Goal: Task Accomplishment & Management: Use online tool/utility

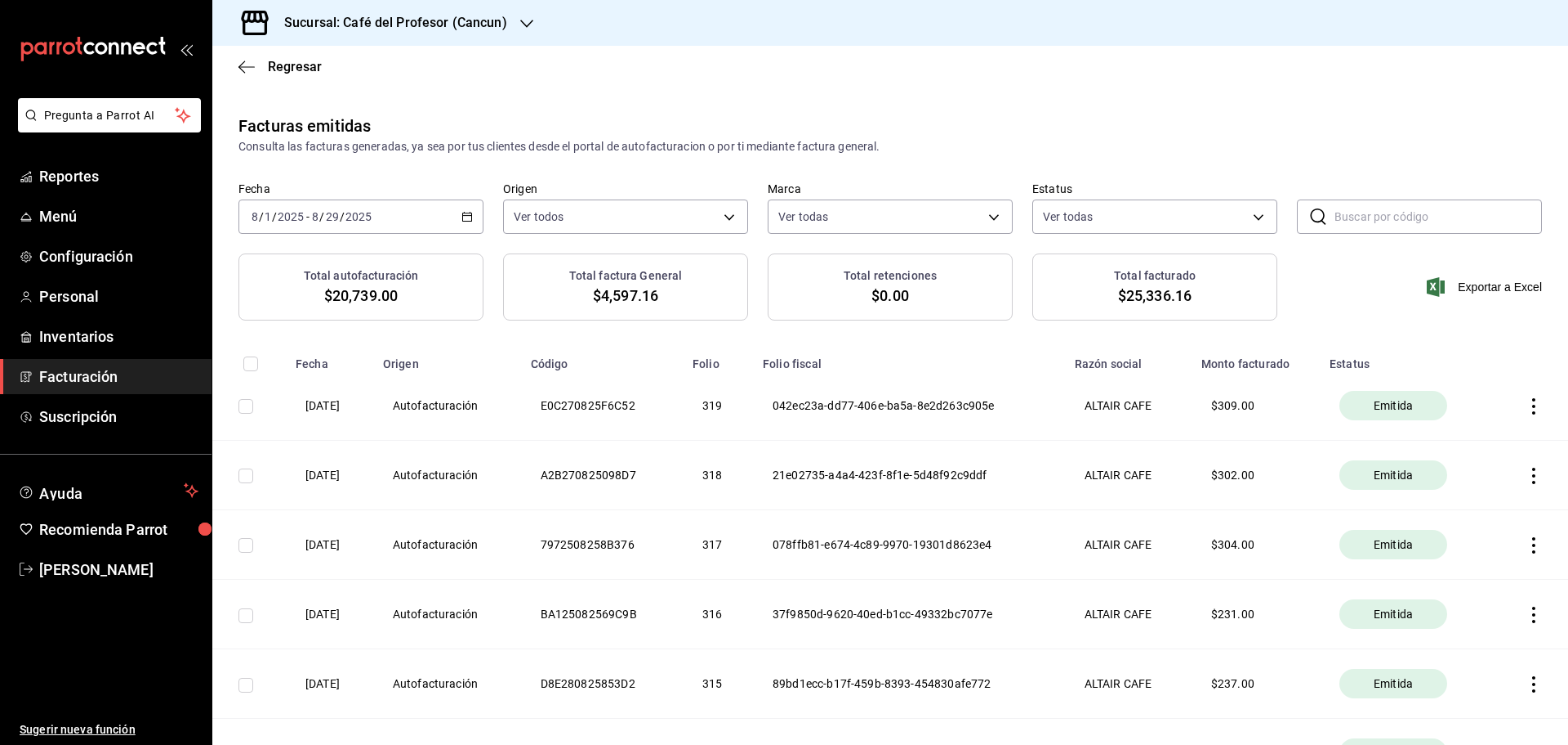
click at [75, 378] on span "Facturación" at bounding box center [118, 376] width 159 height 22
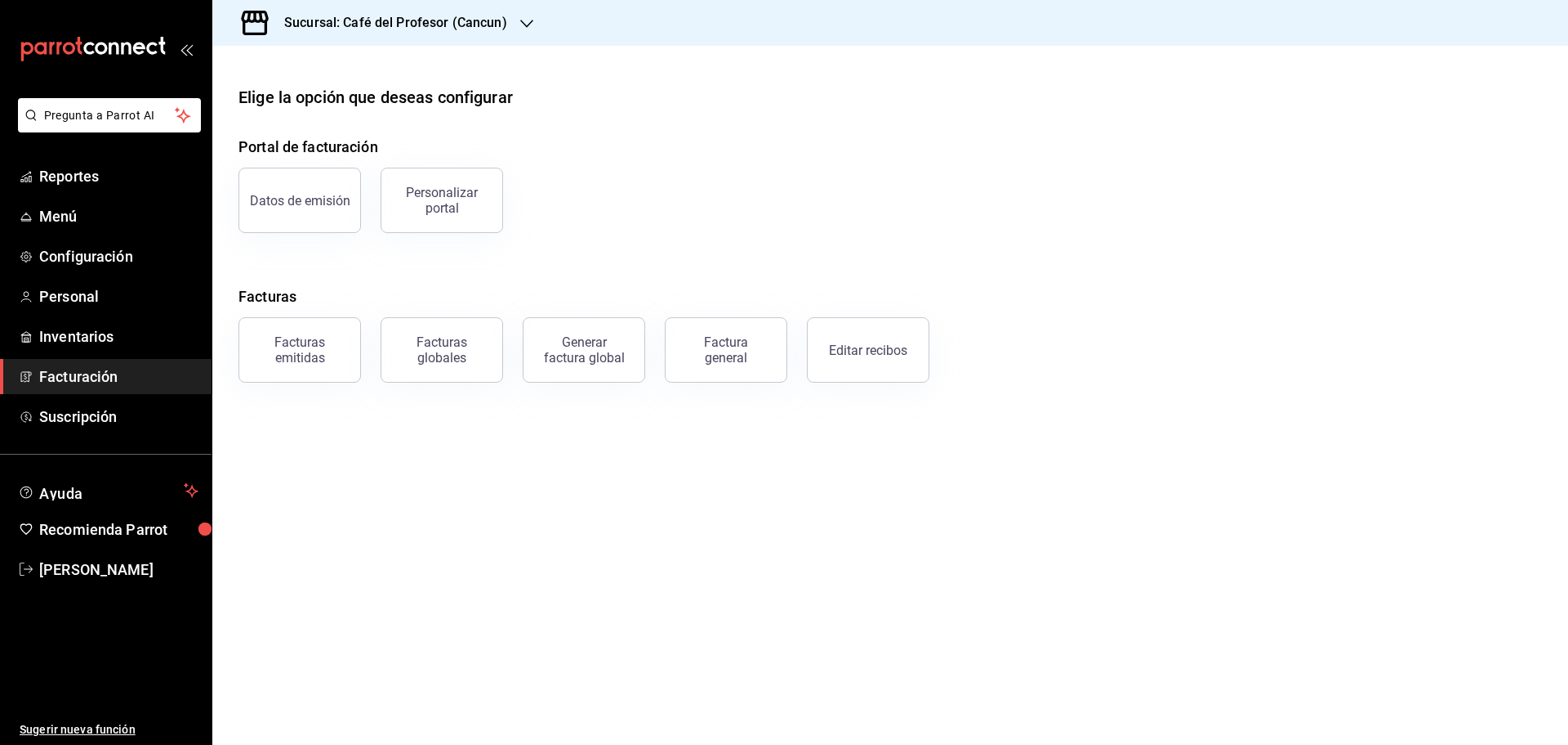
click at [108, 367] on span "Facturación" at bounding box center [118, 376] width 159 height 22
click at [829, 345] on button "Editar recibos" at bounding box center [868, 349] width 123 height 65
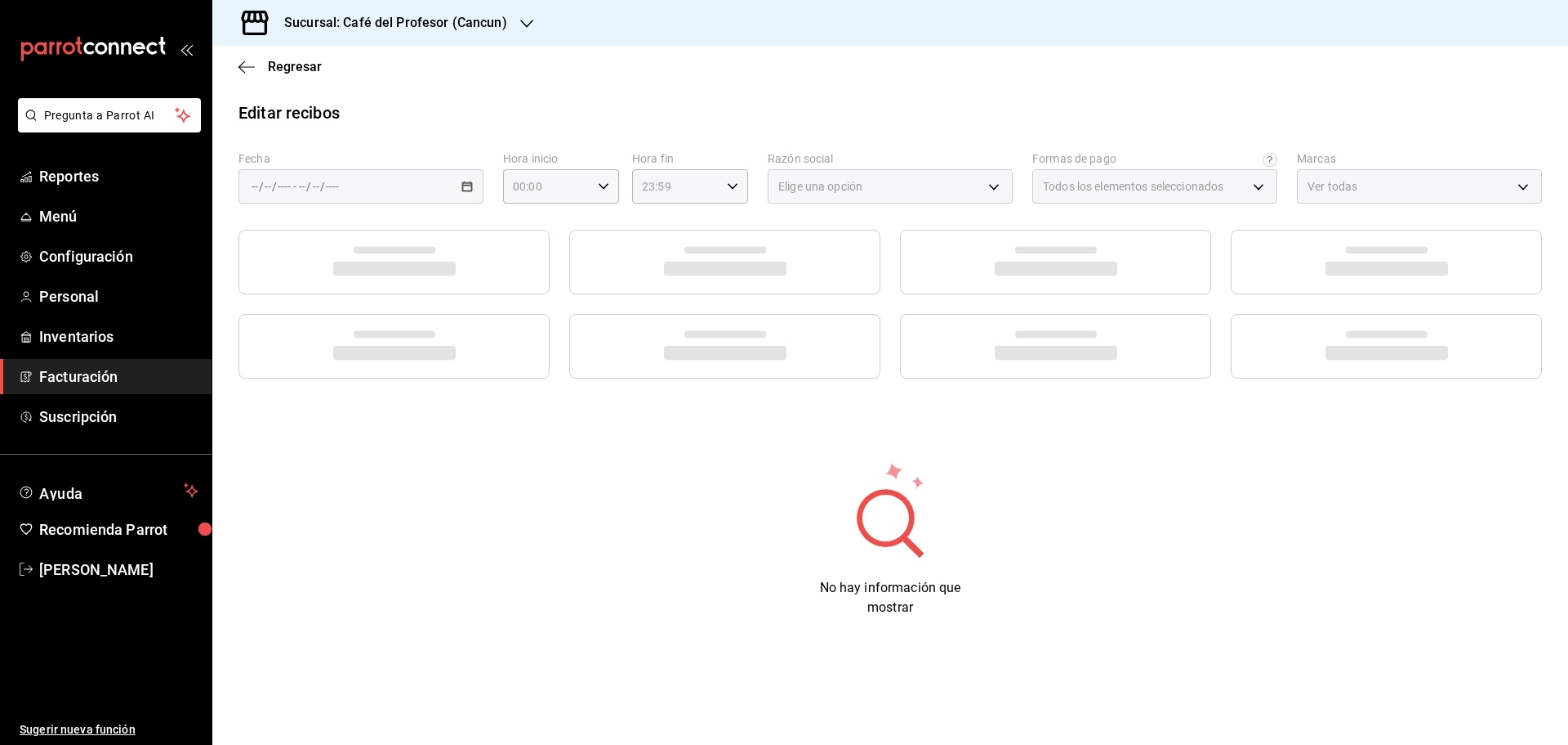
type input "539a0d62-dec3-43f4-b369-dc693f98f60e"
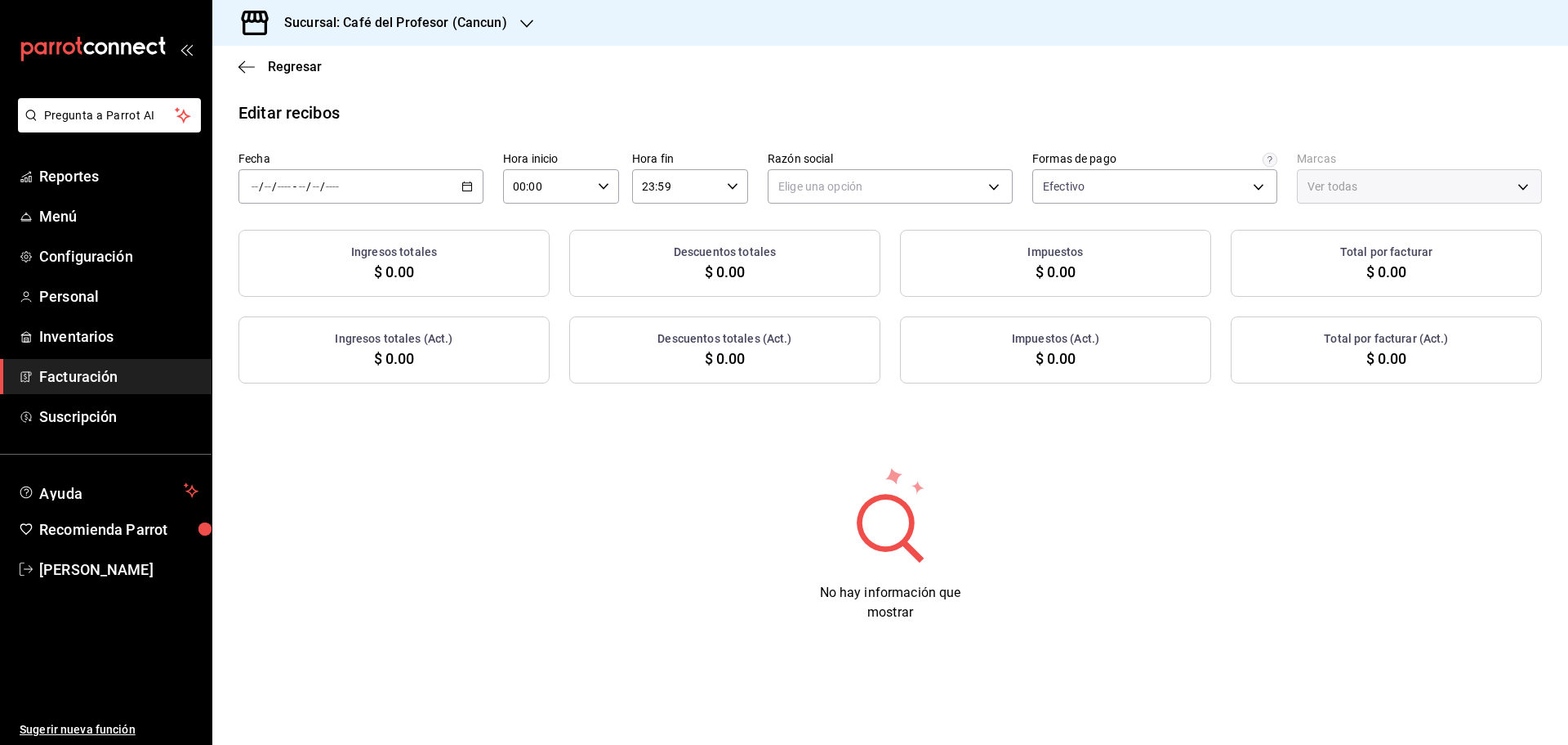
click at [468, 188] on icon "button" at bounding box center [467, 186] width 11 height 11
click at [338, 419] on span "Rango de fechas" at bounding box center [316, 419] width 127 height 17
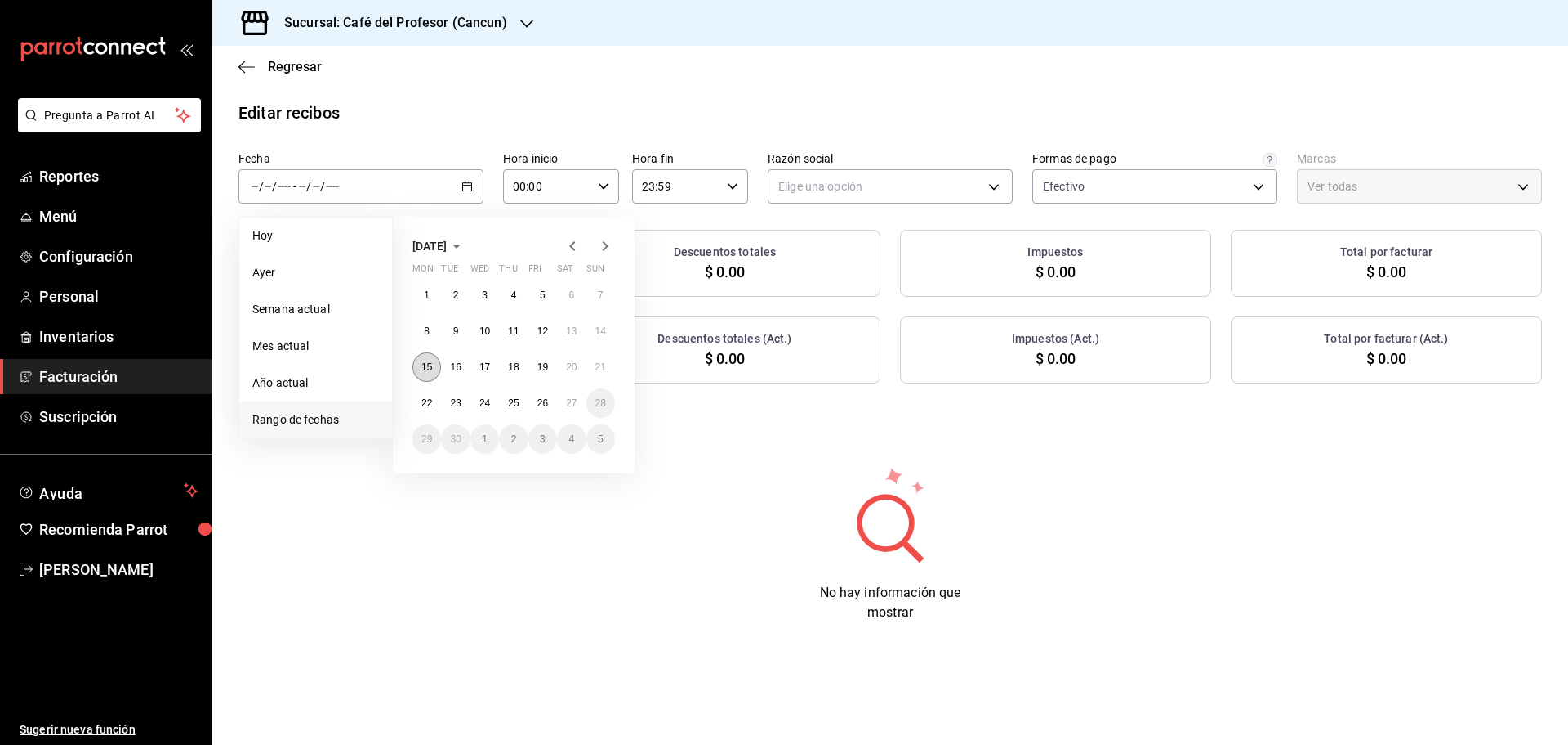
click at [428, 361] on abbr "15" at bounding box center [427, 366] width 11 height 11
click at [599, 365] on abbr "21" at bounding box center [601, 366] width 11 height 11
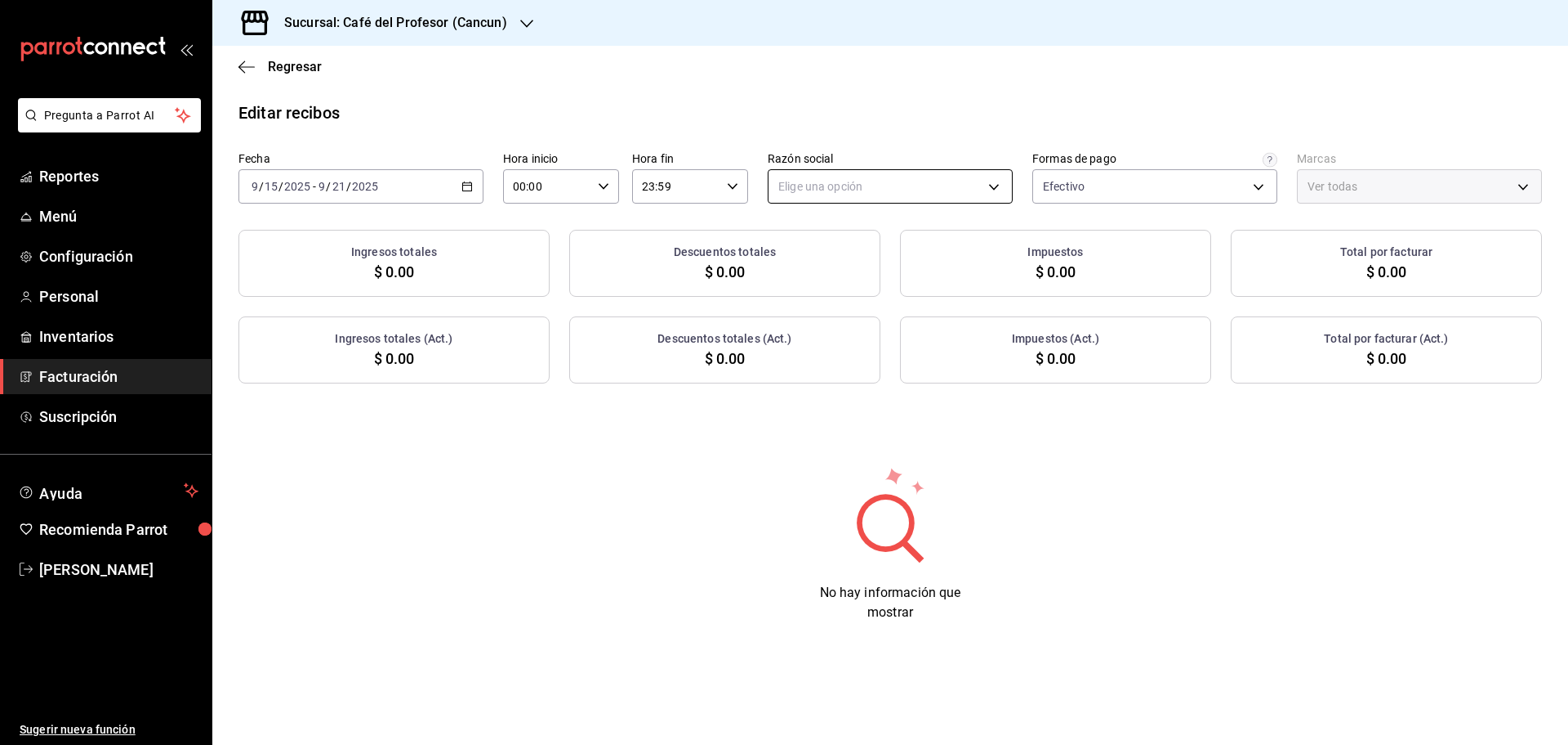
click at [995, 192] on body "Pregunta a Parrot AI Reportes Menú Configuración Personal Inventarios Facturaci…" at bounding box center [784, 372] width 1568 height 745
click at [895, 266] on li "ALTAIR CAFE" at bounding box center [890, 269] width 244 height 30
type input "f8e9ccbb-2ed4-4b61-8efa-c0f2100cd2d0"
type input "c124c12d-dc0e-4a3d-911f-5b13390841f9"
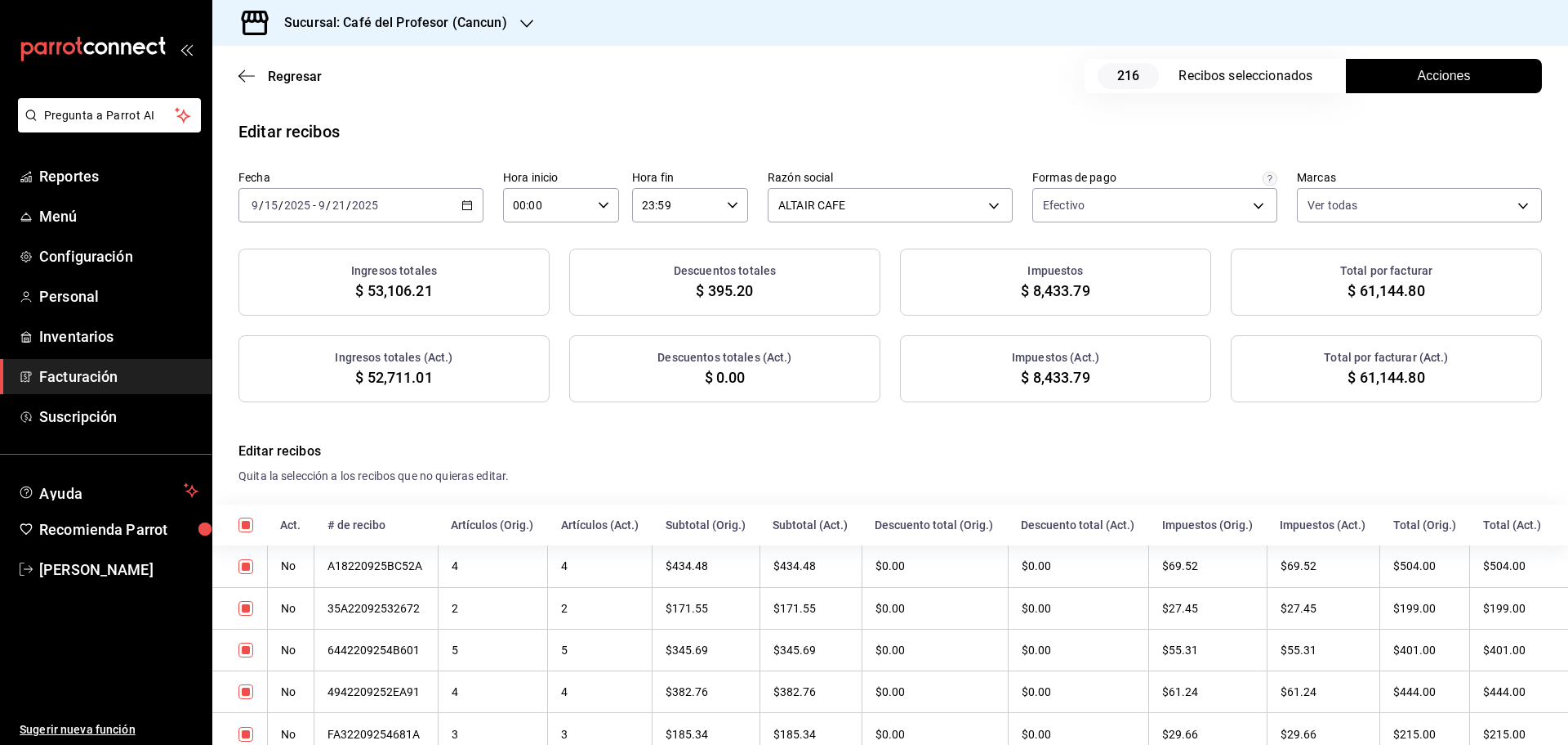
click at [1435, 69] on span "Acciones" at bounding box center [1444, 76] width 53 height 20
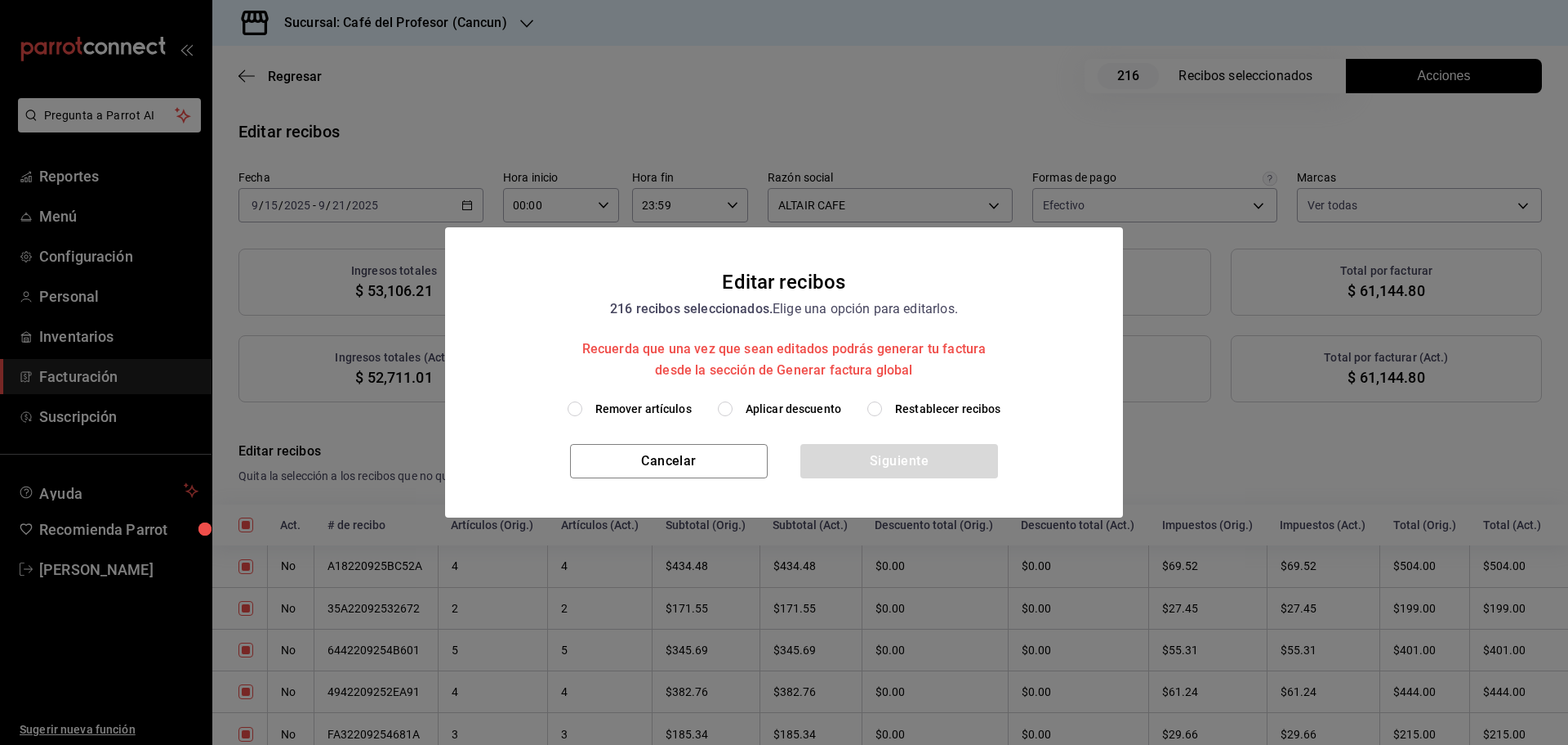
click at [618, 411] on span "Remover artículos" at bounding box center [644, 409] width 96 height 17
click at [583, 411] on input "Remover artículos" at bounding box center [575, 408] width 15 height 15
radio input "true"
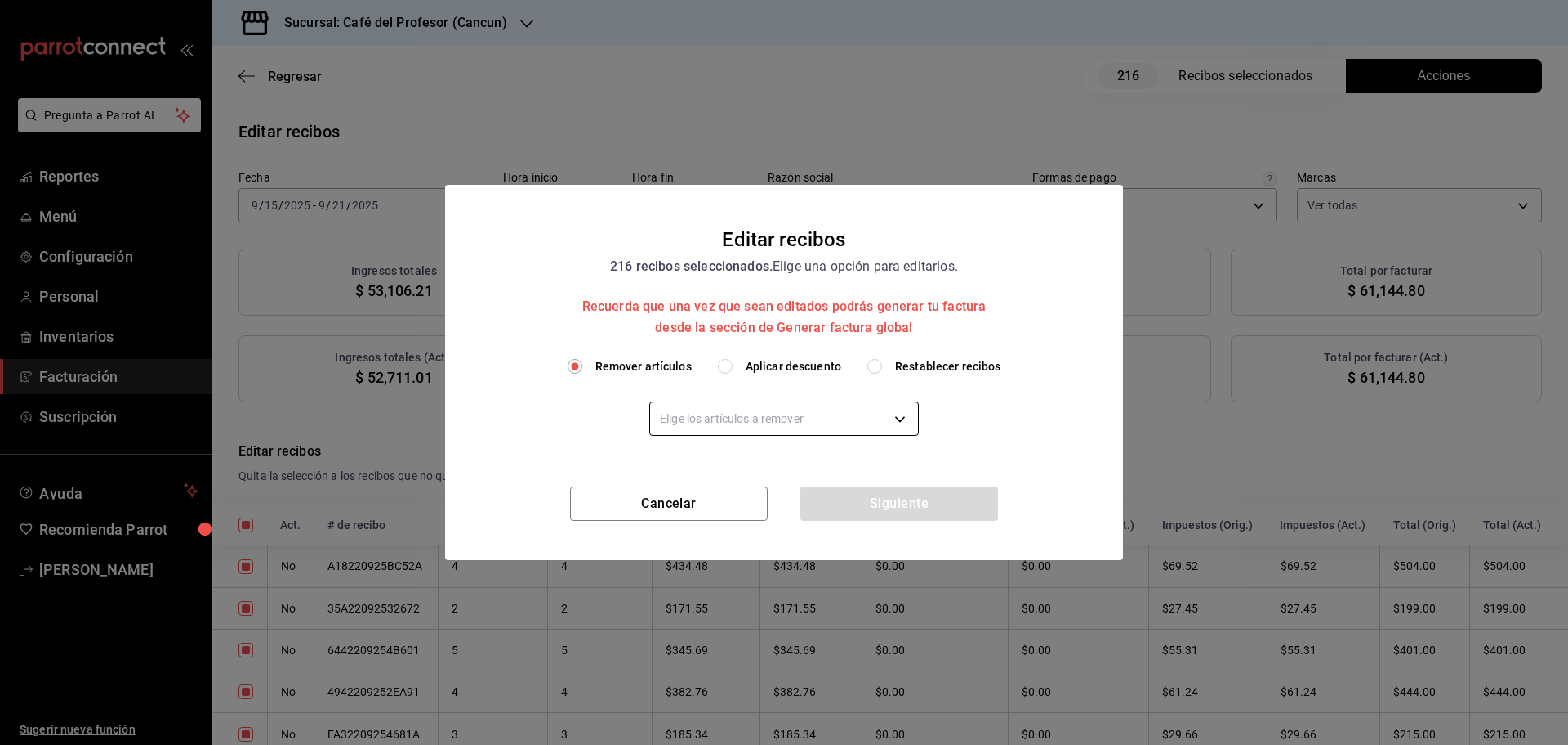
click at [895, 433] on body "Pregunta a Parrot AI Reportes Menú Configuración Personal Inventarios Facturaci…" at bounding box center [784, 372] width 1568 height 745
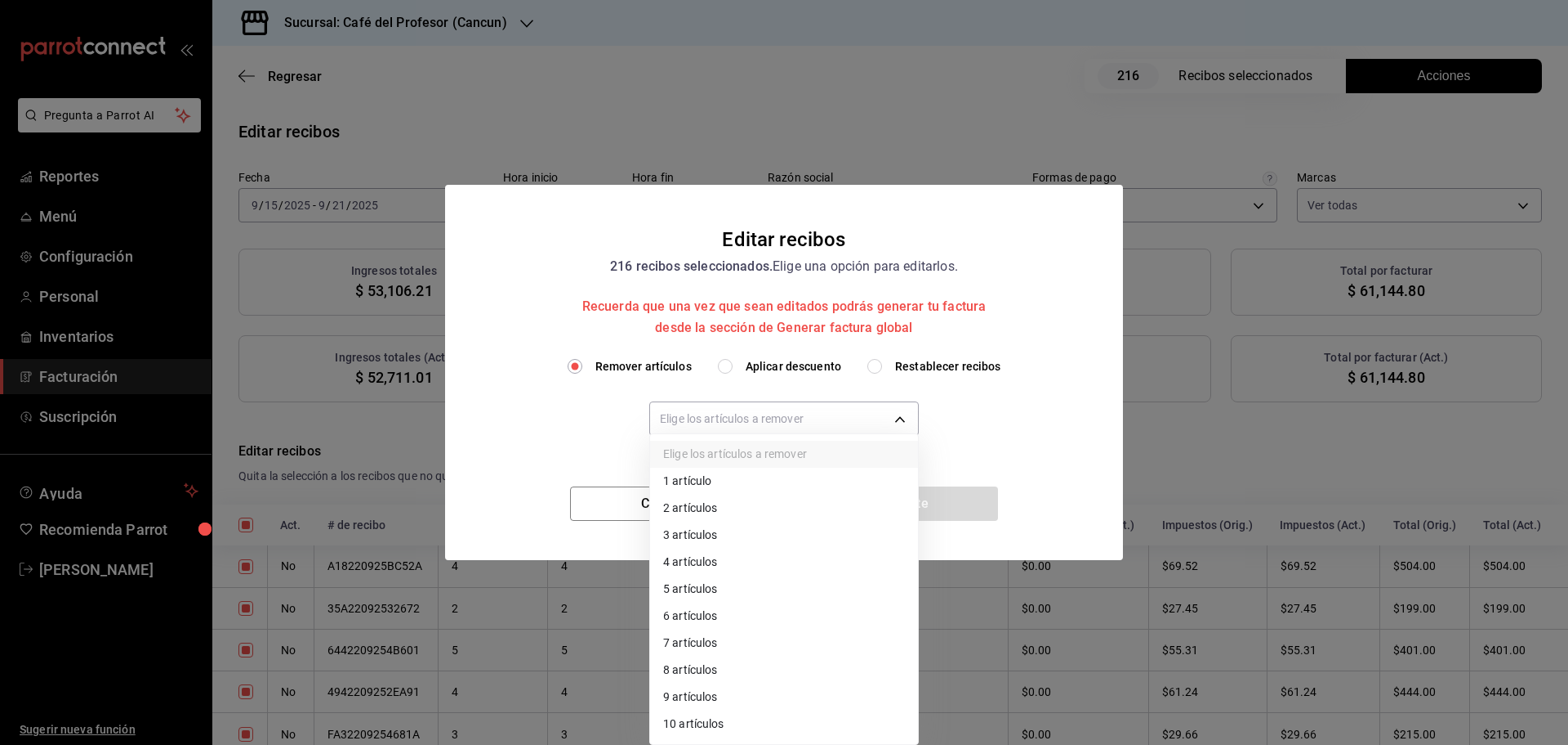
click at [747, 503] on li "2 artículos" at bounding box center [784, 508] width 268 height 27
type input "2"
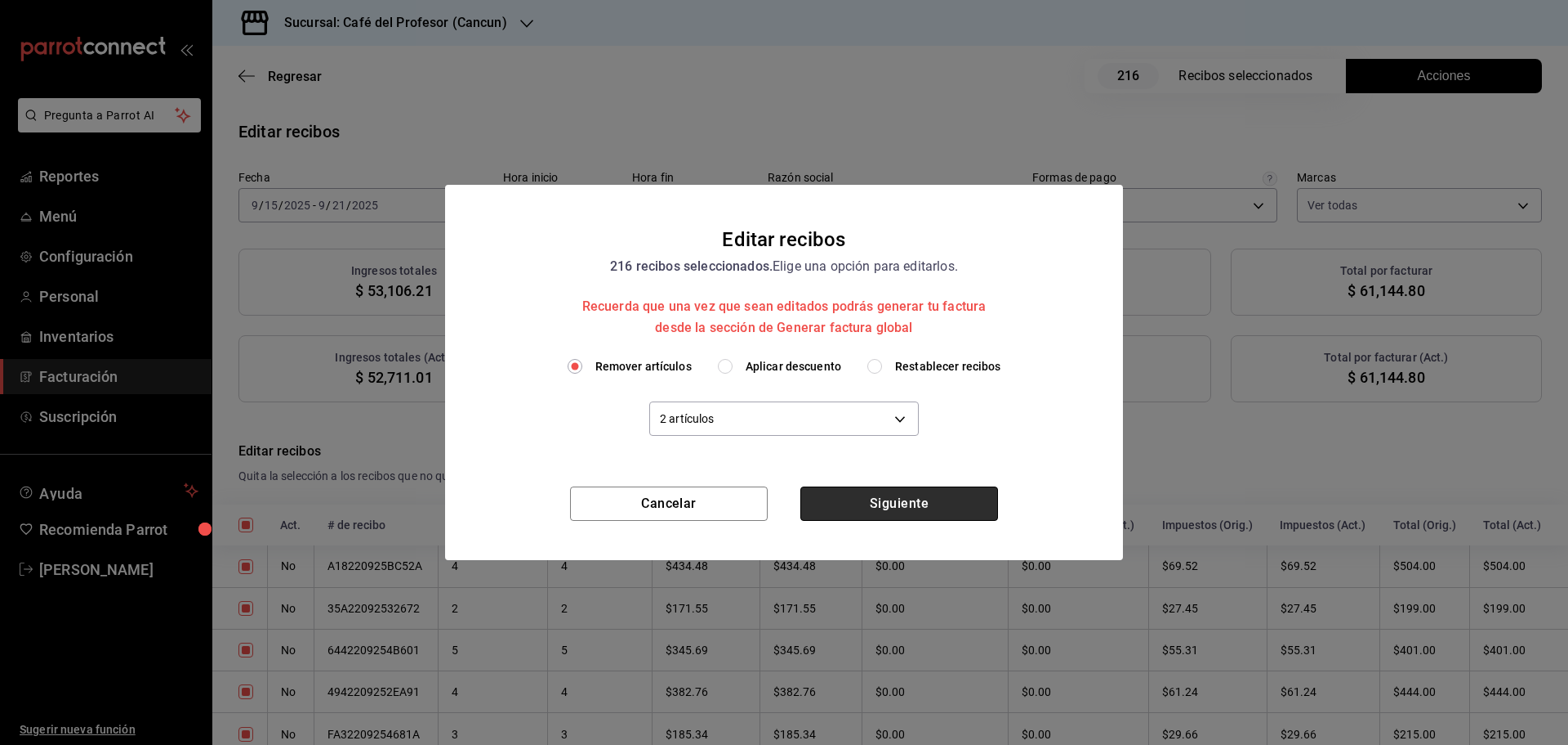
drag, startPoint x: 902, startPoint y: 499, endPoint x: 917, endPoint y: 501, distance: 15.1
click at [902, 499] on button "Siguiente" at bounding box center [899, 503] width 198 height 34
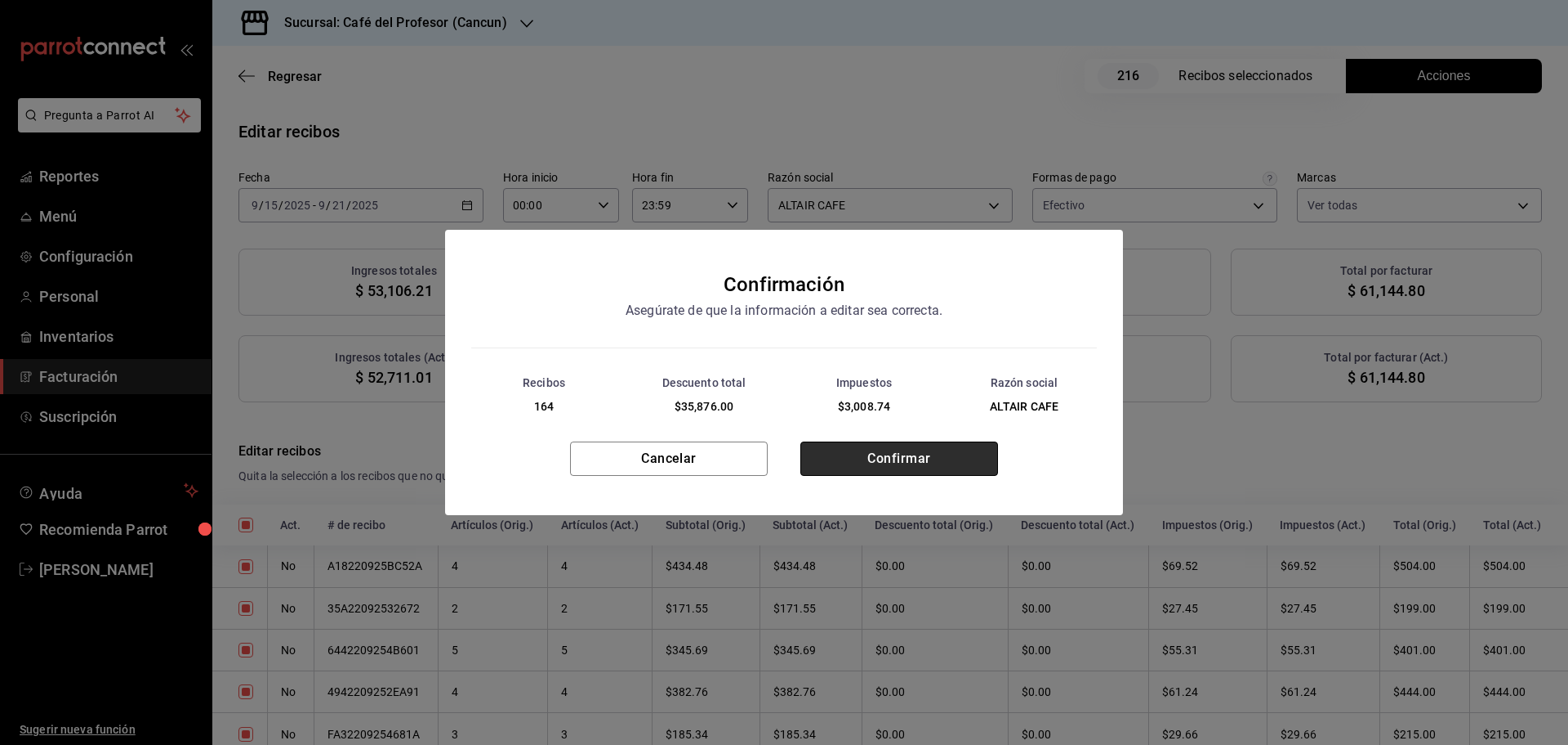
click at [919, 450] on button "Confirmar" at bounding box center [899, 458] width 198 height 34
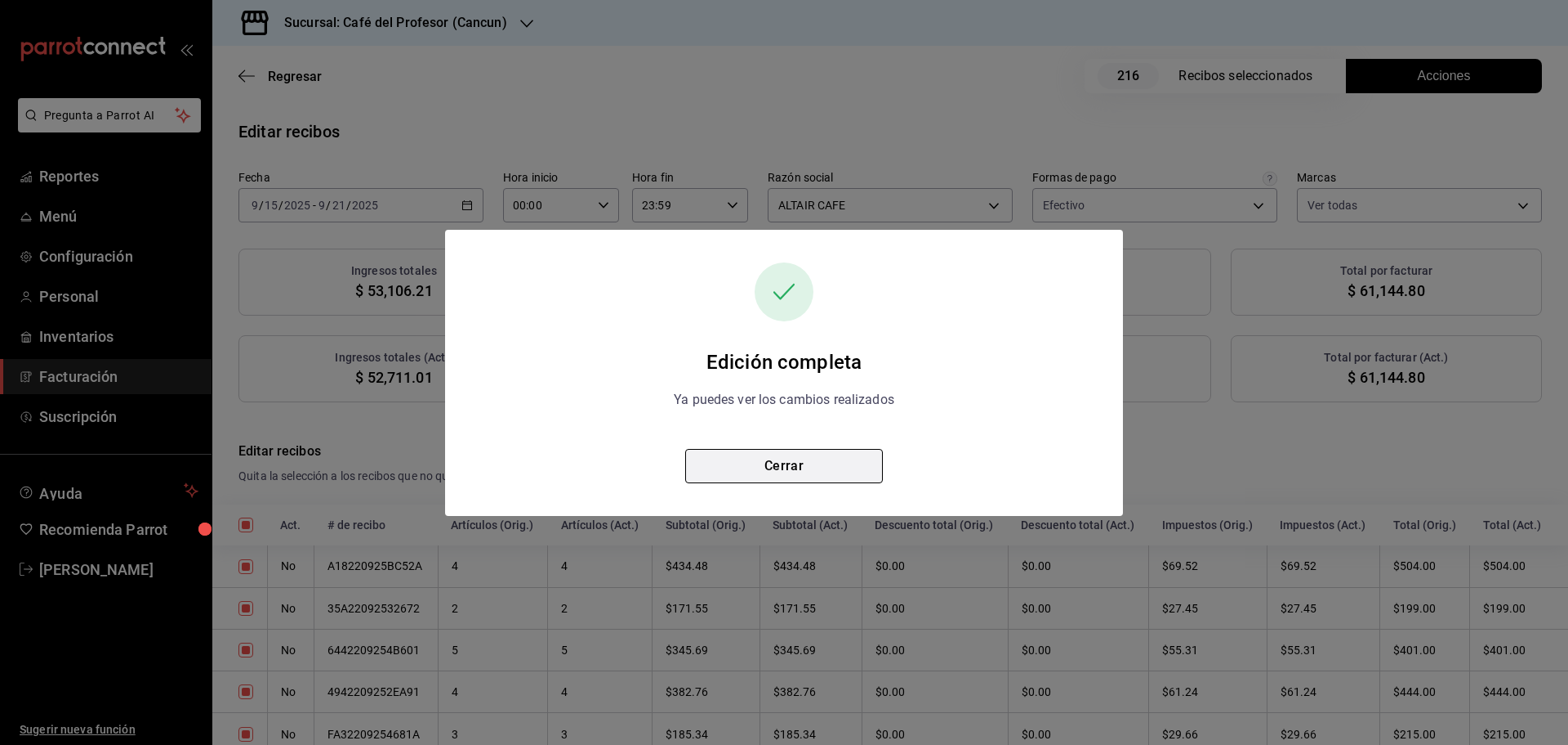
click at [786, 459] on button "Cerrar" at bounding box center [784, 466] width 198 height 34
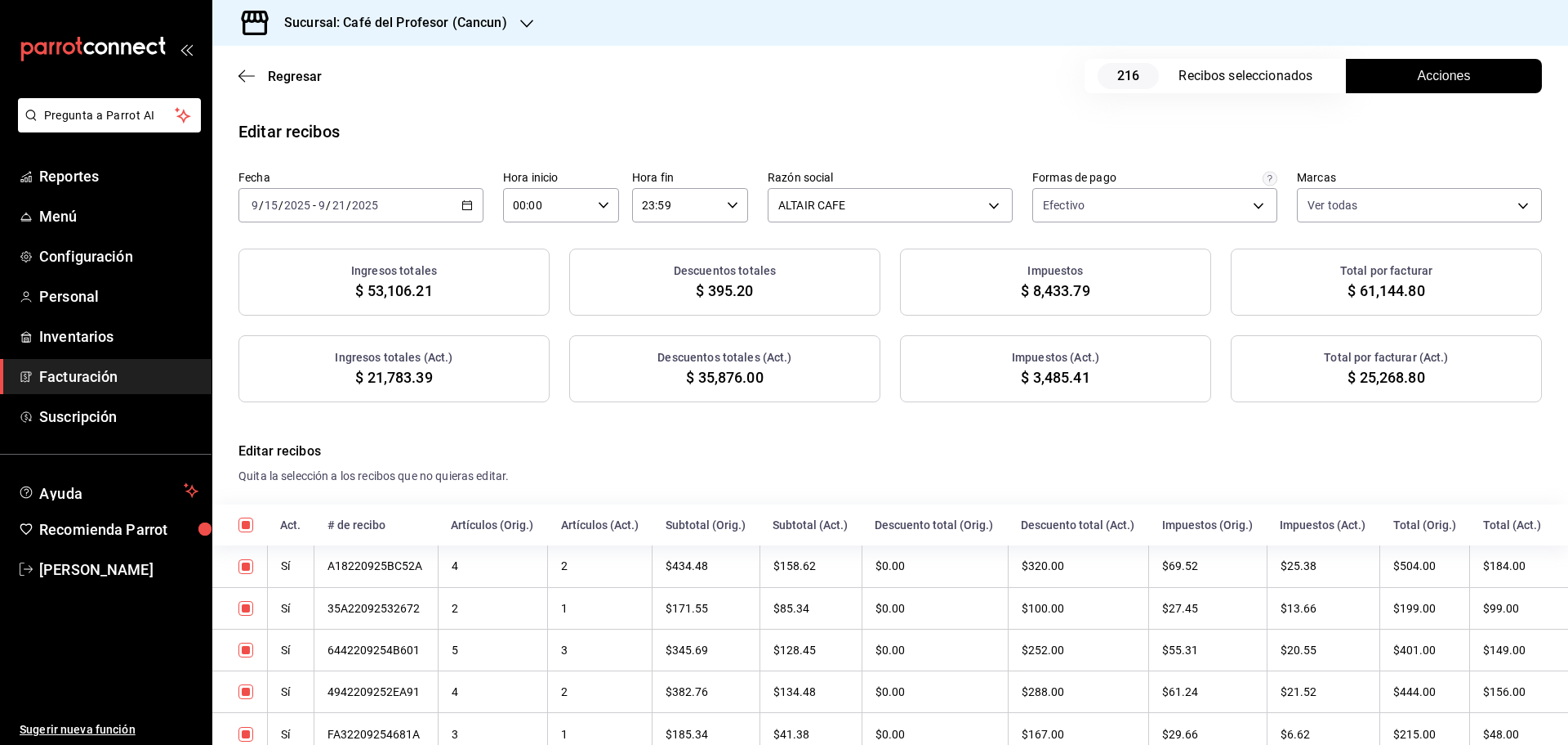
click at [67, 375] on span "Facturación" at bounding box center [118, 376] width 159 height 22
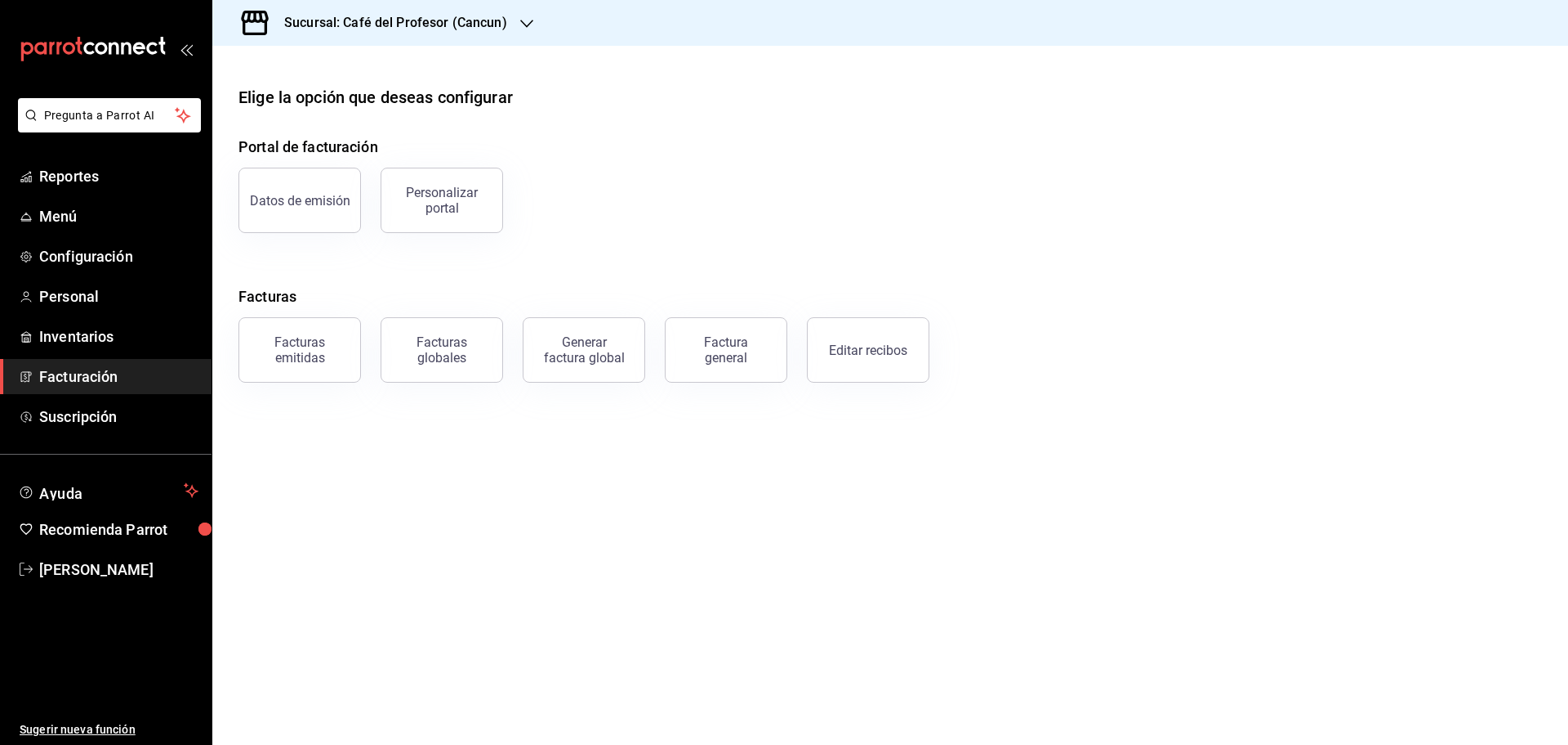
click at [522, 15] on div at bounding box center [527, 23] width 13 height 17
click at [376, 103] on div "Café del Profesor (Acanceh)" at bounding box center [335, 107] width 219 height 17
click at [868, 348] on div "Editar recibos" at bounding box center [868, 350] width 78 height 16
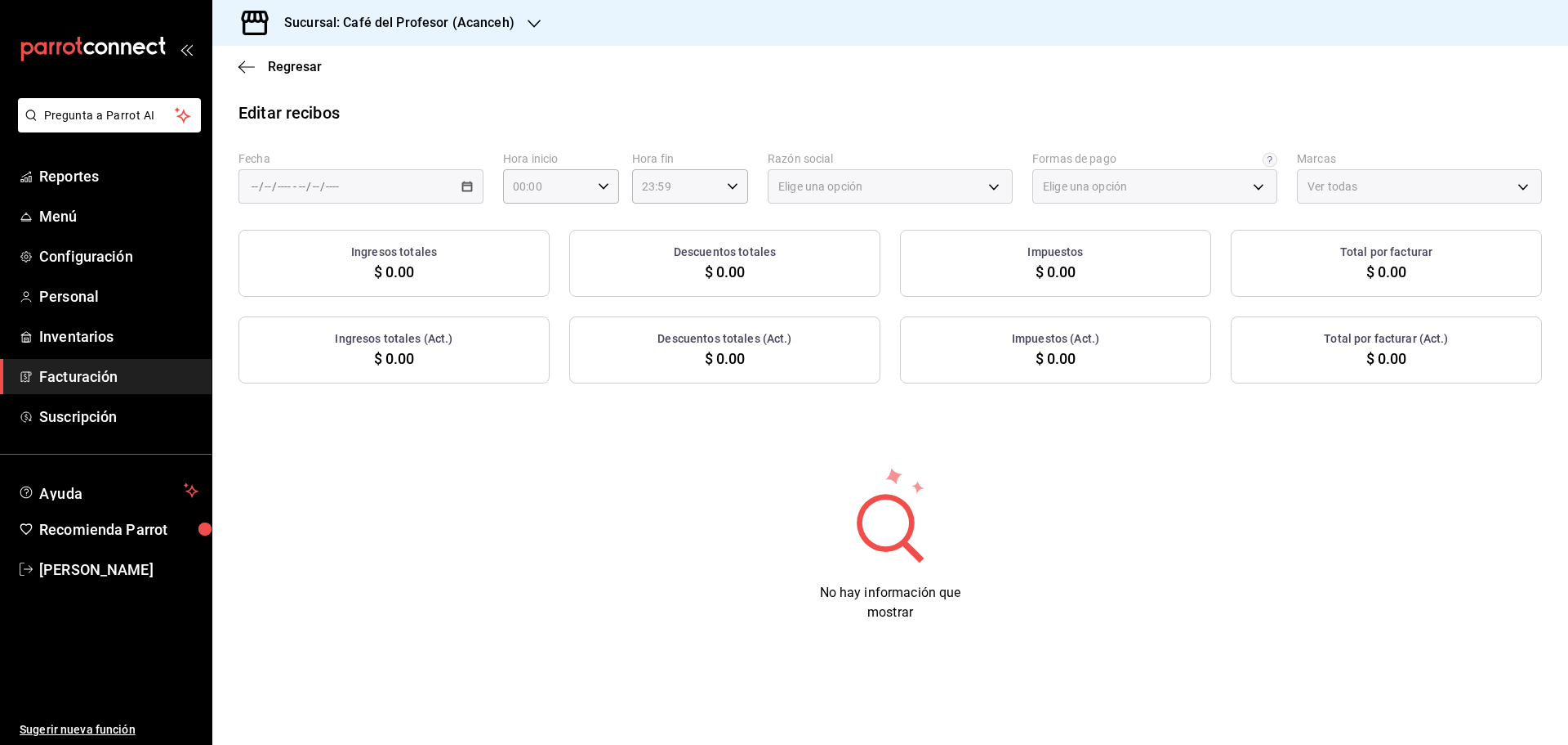
type input "8b9d3247-2f47-428e-a386-d008ffe4c33c"
click at [476, 181] on div "/ / - / /" at bounding box center [361, 186] width 245 height 34
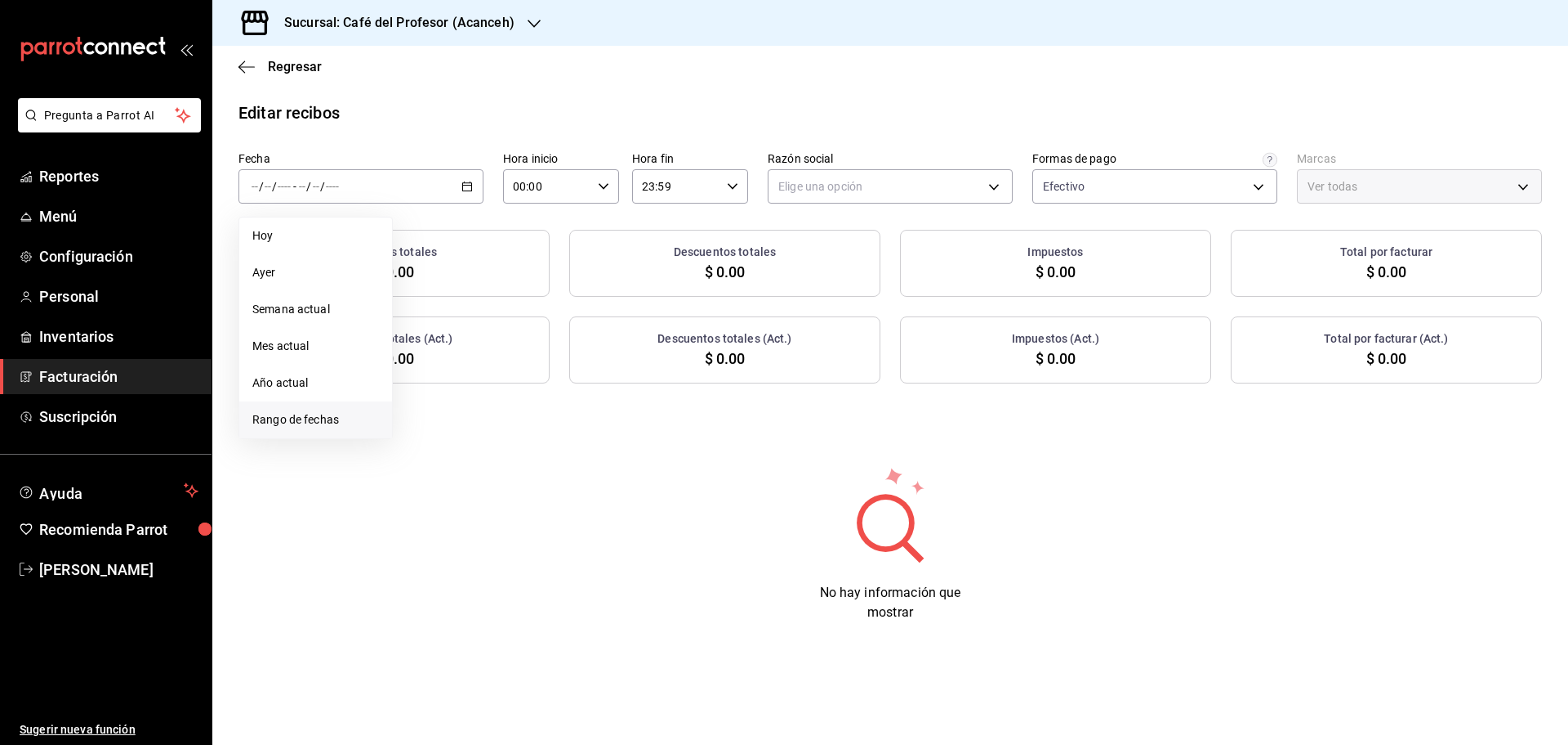
click at [358, 411] on span "Rango de fechas" at bounding box center [316, 419] width 127 height 17
click at [432, 376] on button "15" at bounding box center [427, 366] width 29 height 29
click at [614, 369] on button "21" at bounding box center [601, 366] width 29 height 29
click at [1187, 182] on body "Pregunta a Parrot AI Reportes Menú Configuración Personal Inventarios Facturaci…" at bounding box center [784, 372] width 1568 height 745
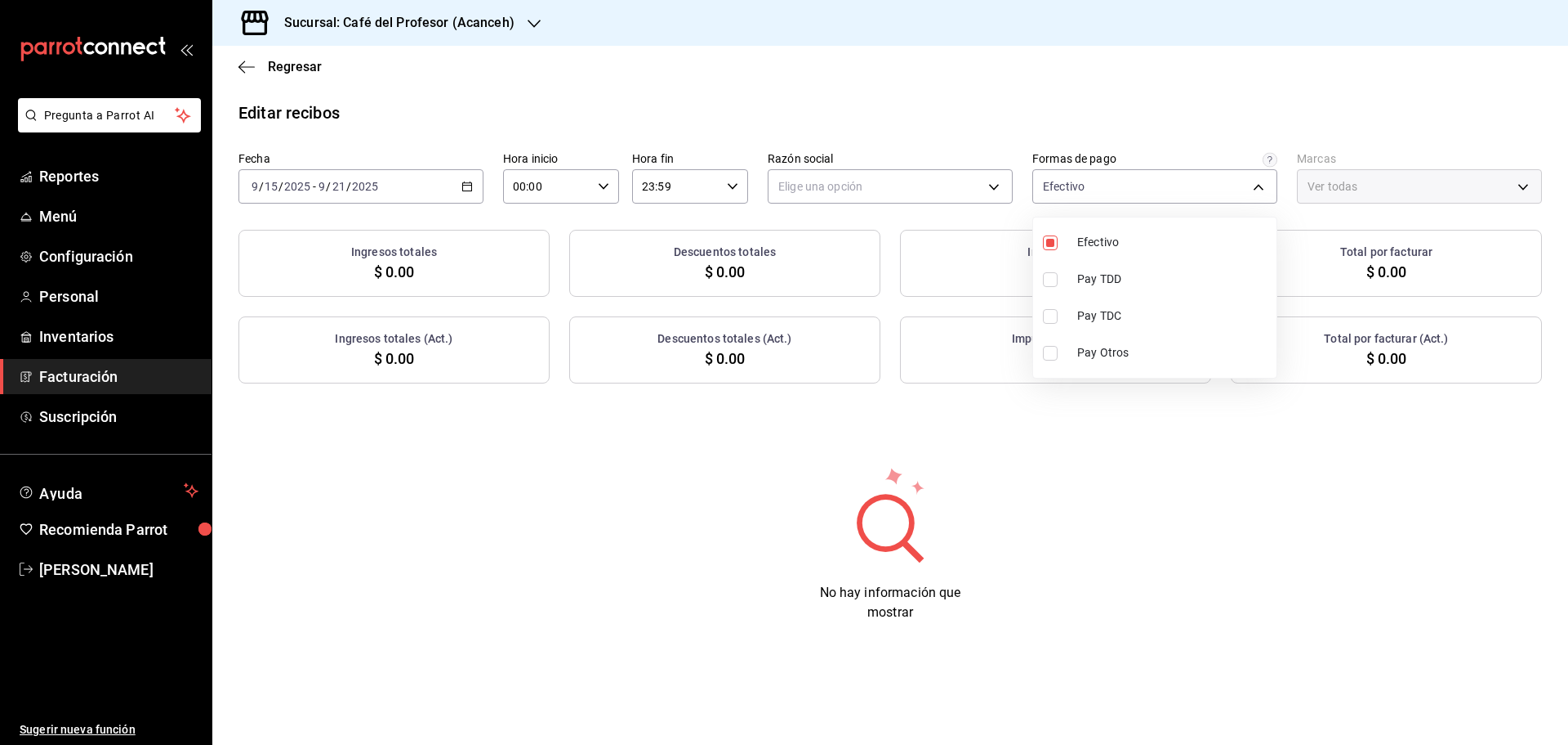
click at [904, 191] on div at bounding box center [784, 372] width 1568 height 745
click at [887, 195] on body "Pregunta a Parrot AI Reportes Menú Configuración Personal Inventarios Facturaci…" at bounding box center [784, 372] width 1568 height 745
click at [833, 262] on li "ALTAIR CAFE" at bounding box center [890, 269] width 244 height 30
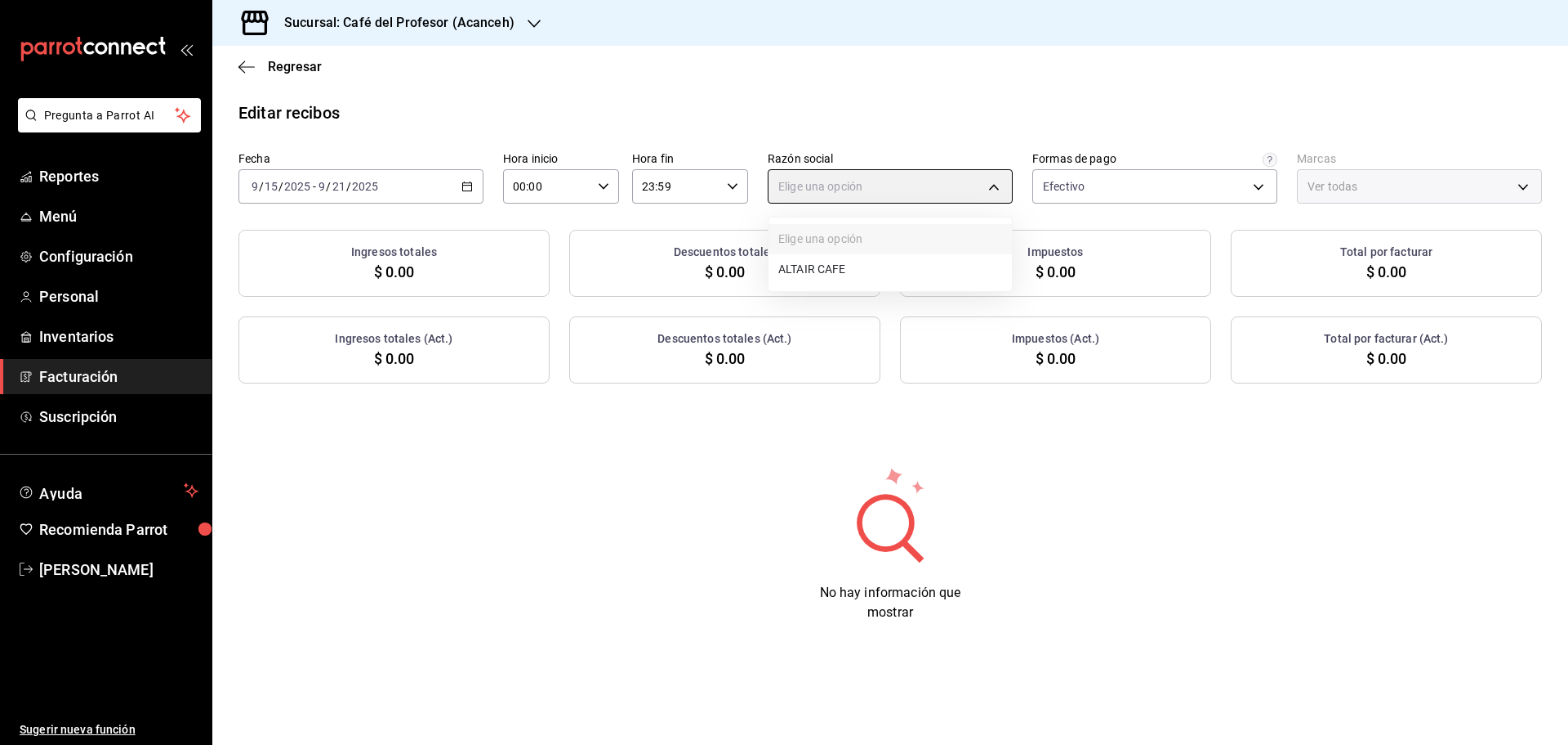
type input "13035fa2-4482-428a-a46b-159a3511a0b7"
type input "c1a8b8e6-187f-497f-b24d-8667d510d931"
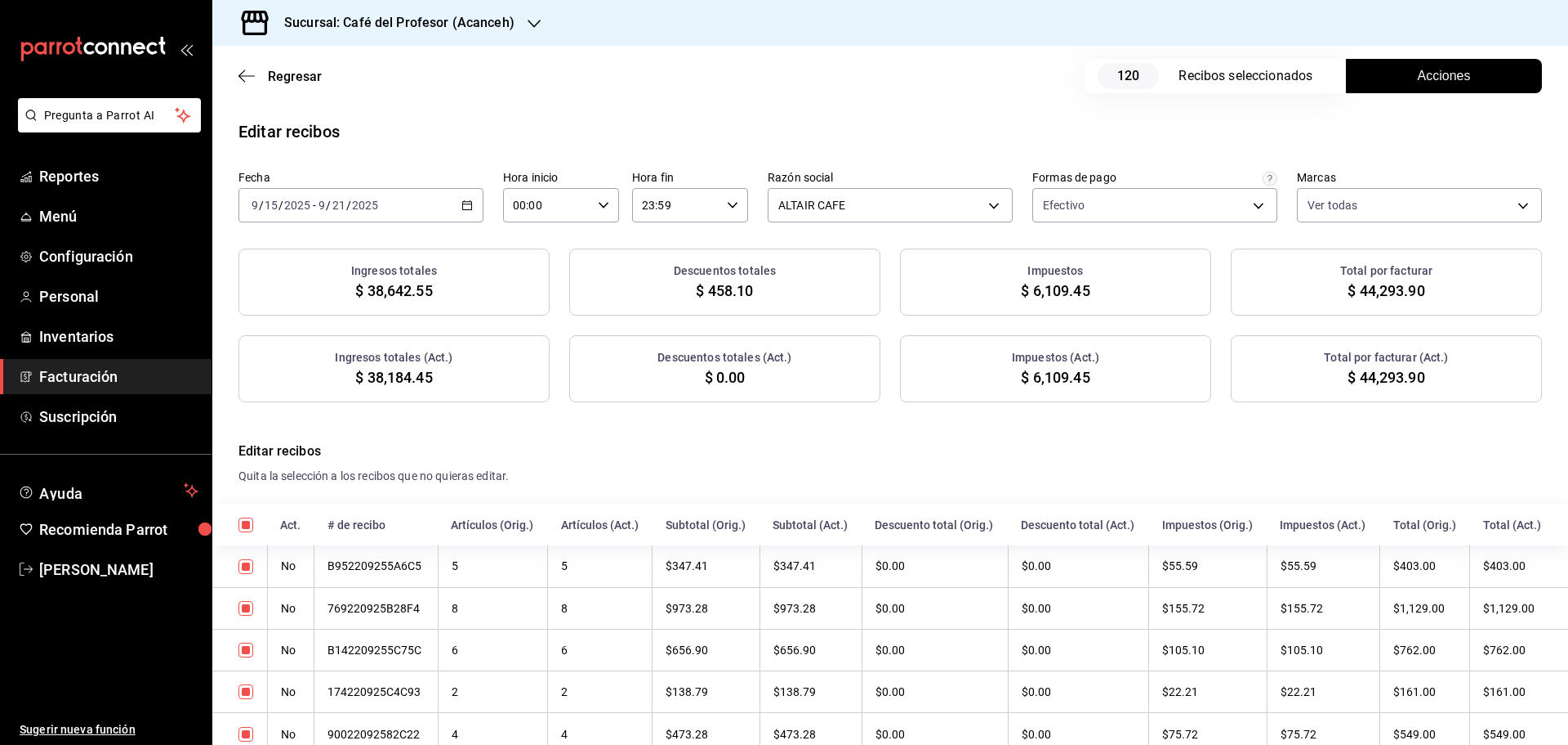
click at [1463, 63] on button "Acciones" at bounding box center [1444, 76] width 196 height 34
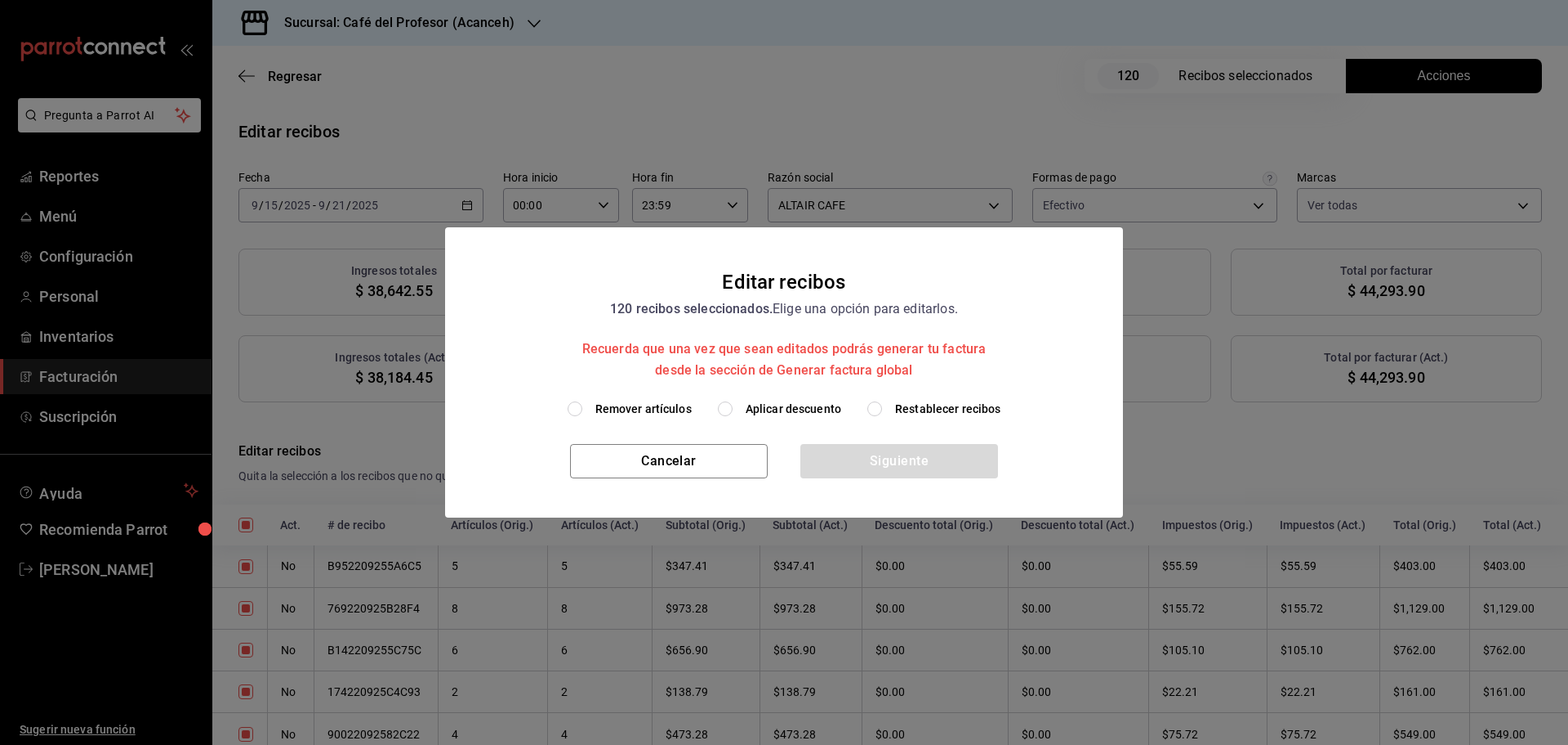
click at [721, 410] on input "Aplicar descuento" at bounding box center [726, 408] width 15 height 15
radio input "true"
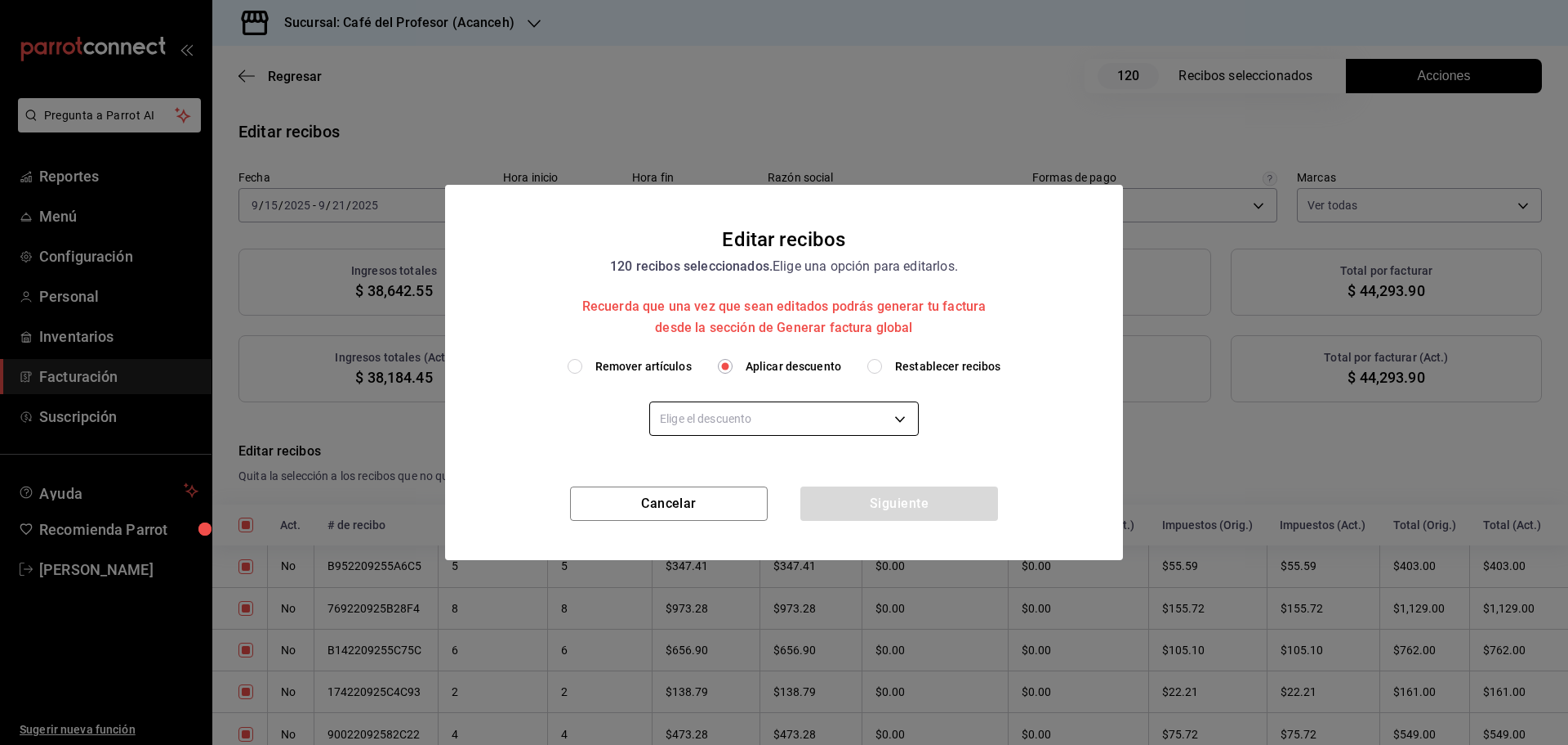
click at [907, 416] on body "Pregunta a Parrot AI Reportes Menú Configuración Personal Inventarios Facturaci…" at bounding box center [784, 372] width 1568 height 745
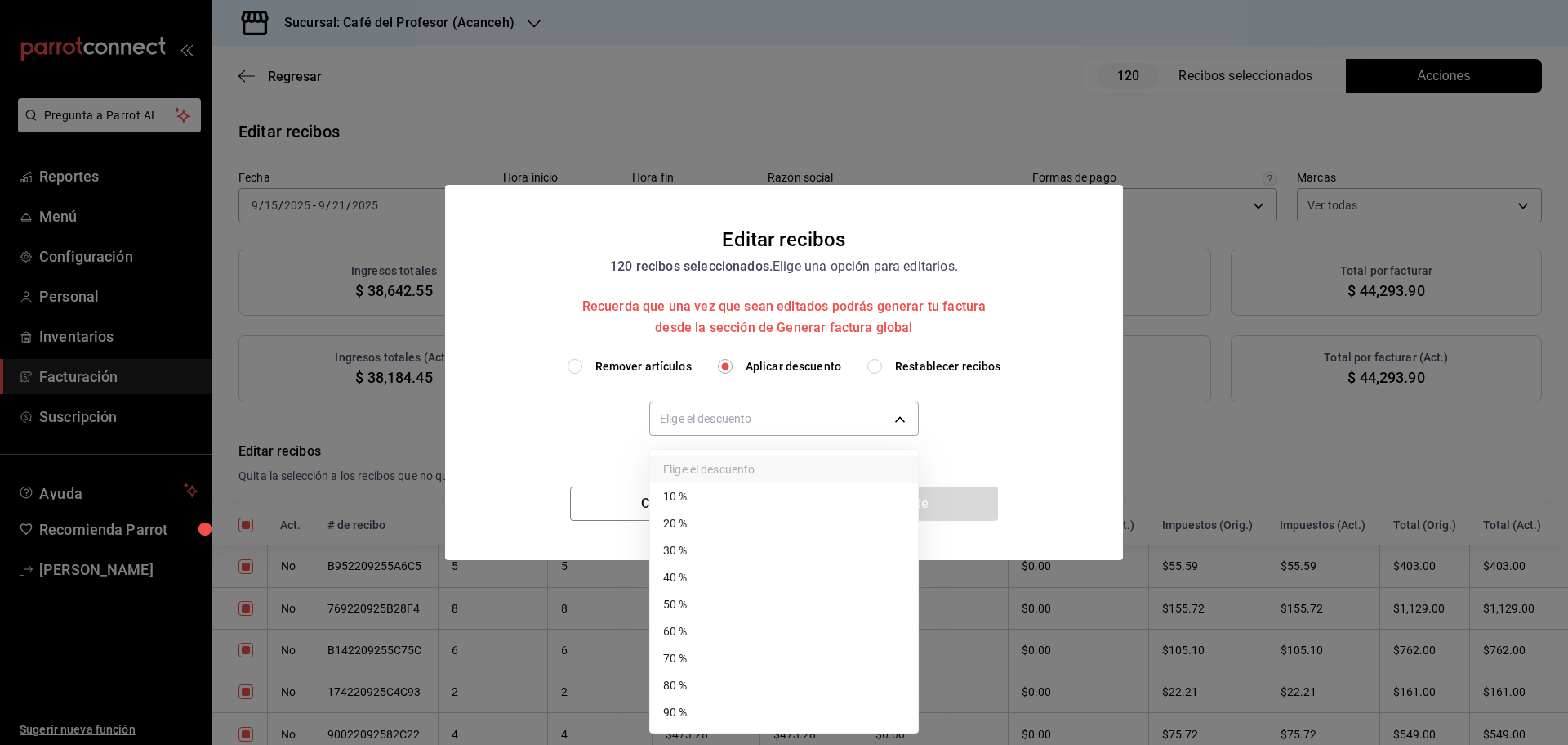
click at [725, 635] on li "60 %" at bounding box center [784, 631] width 268 height 27
type input "60"
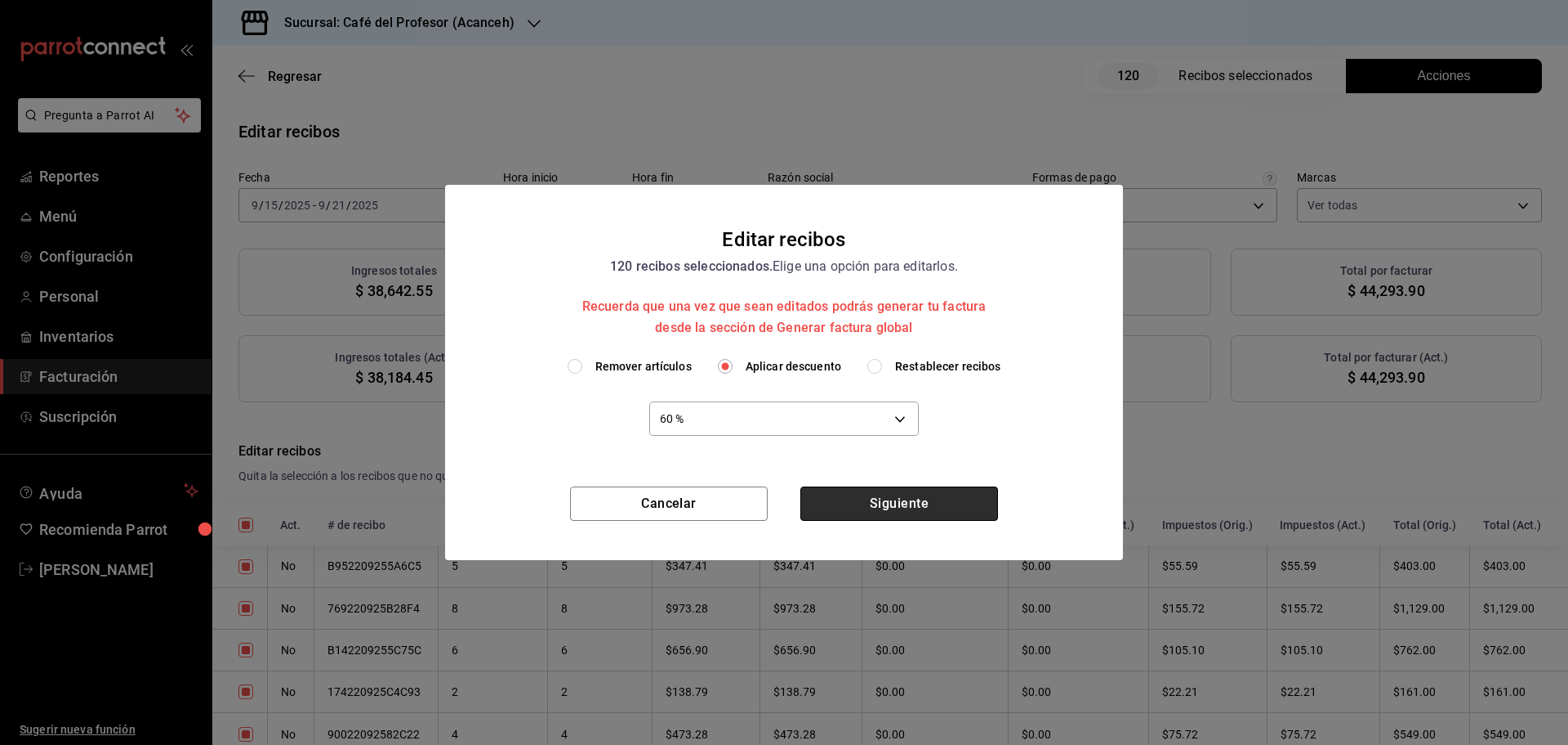
click at [913, 505] on button "Siguiente" at bounding box center [899, 503] width 198 height 34
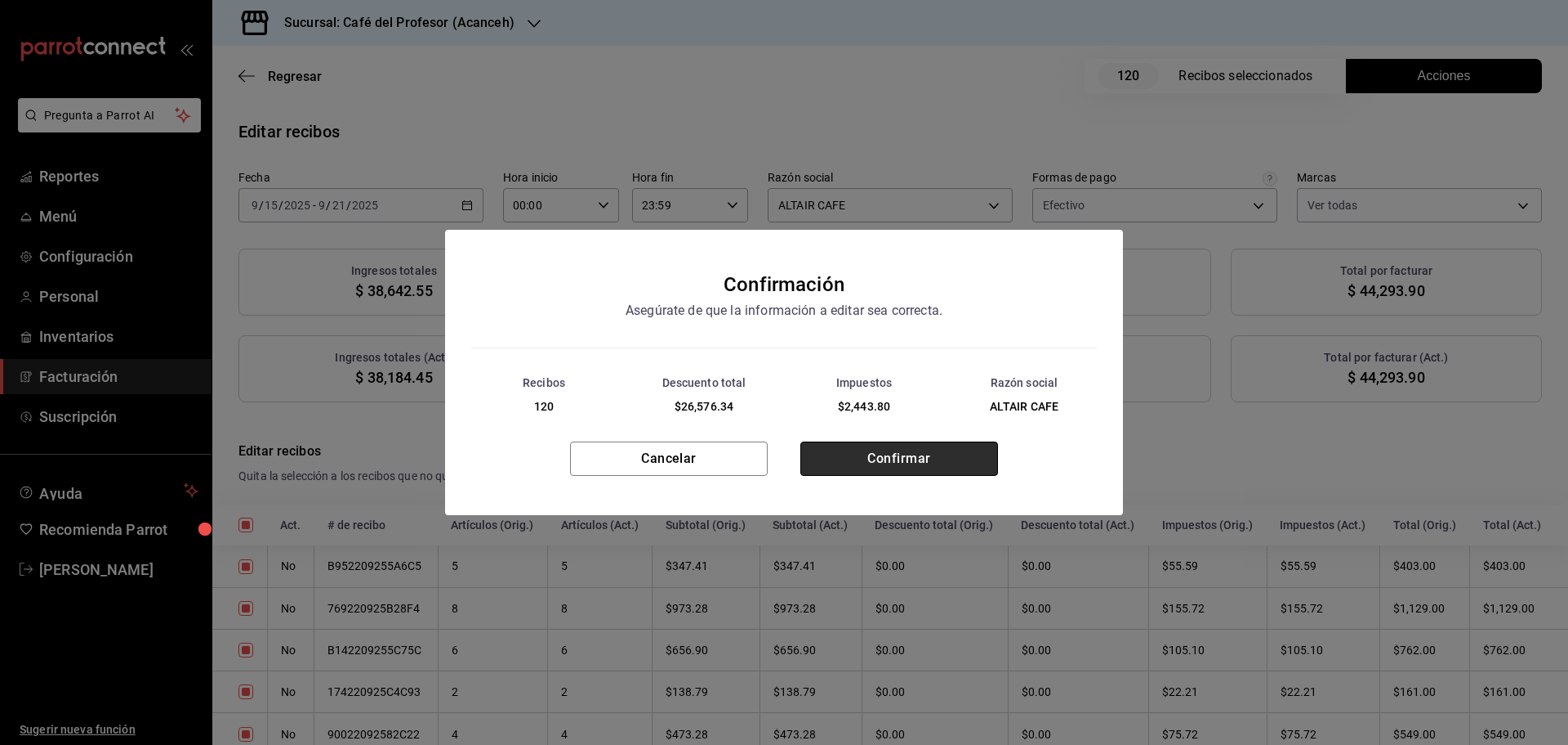
click at [899, 449] on button "Confirmar" at bounding box center [899, 458] width 198 height 34
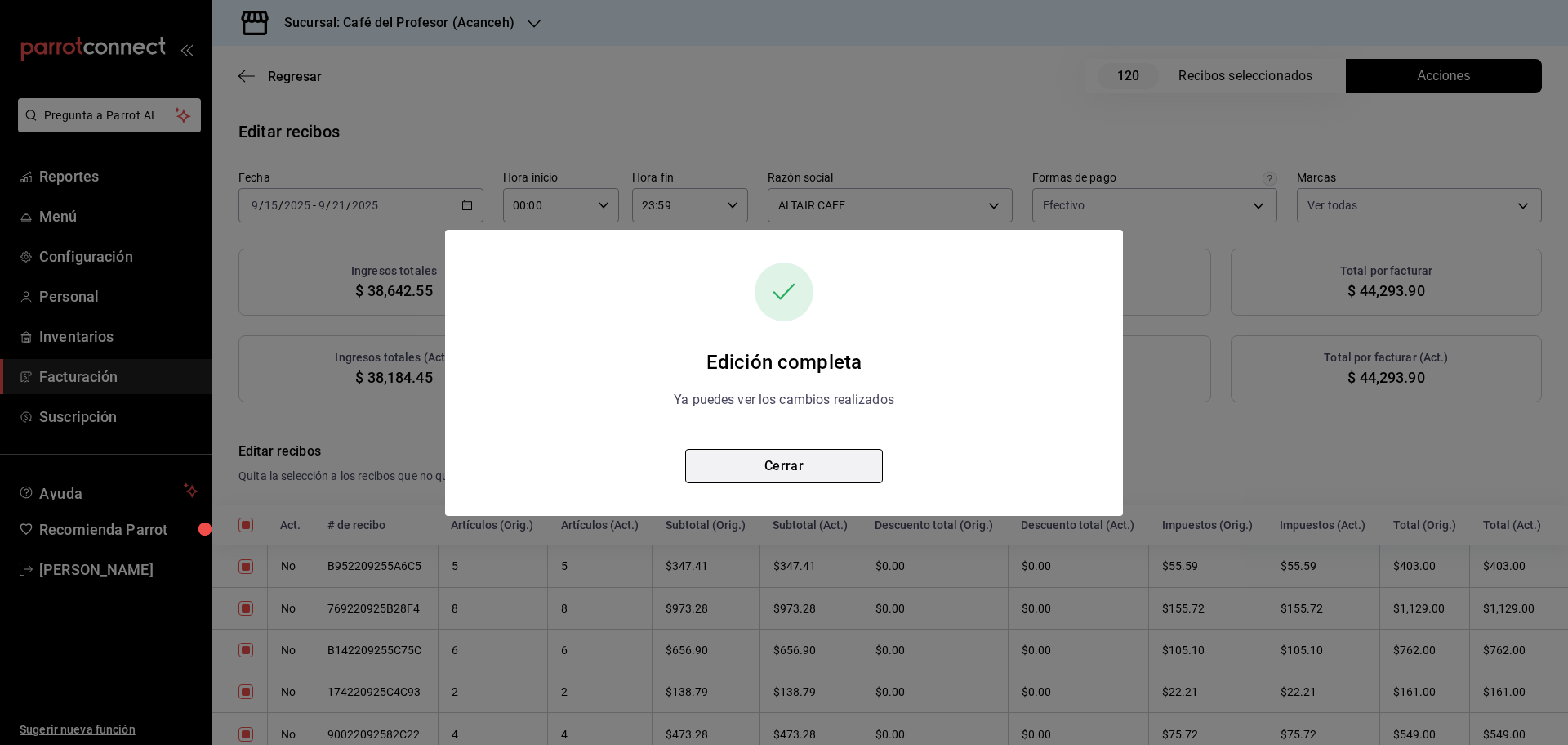
click at [798, 473] on button "Cerrar" at bounding box center [784, 466] width 198 height 34
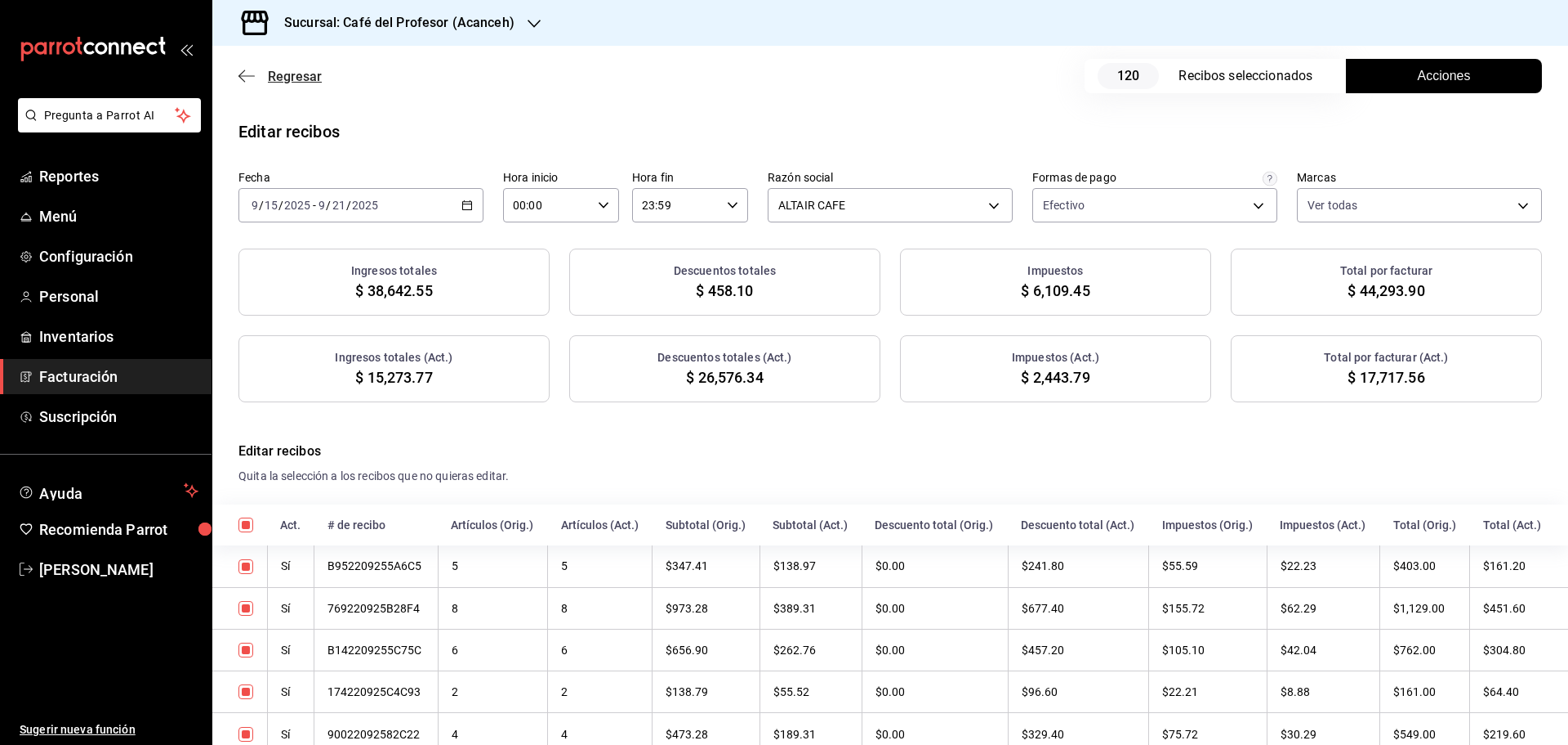
click at [248, 76] on icon "button" at bounding box center [247, 75] width 16 height 1
